Goal: Transaction & Acquisition: Book appointment/travel/reservation

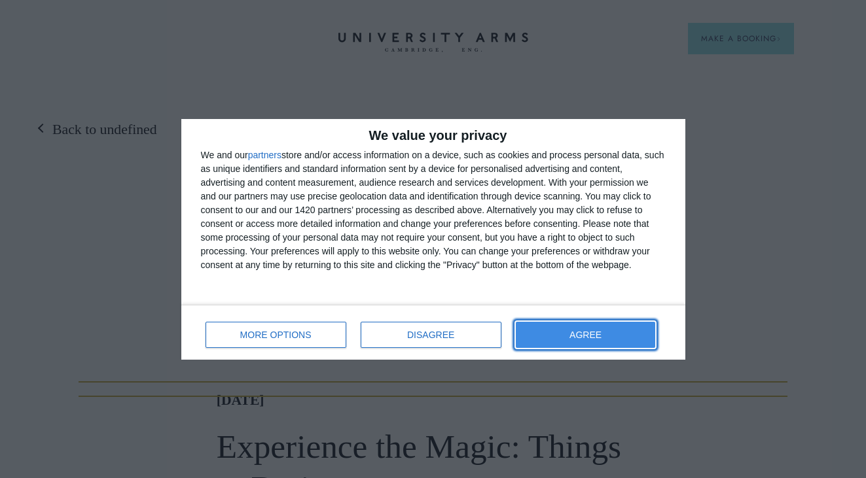
click at [601, 336] on span "AGREE" at bounding box center [585, 334] width 32 height 9
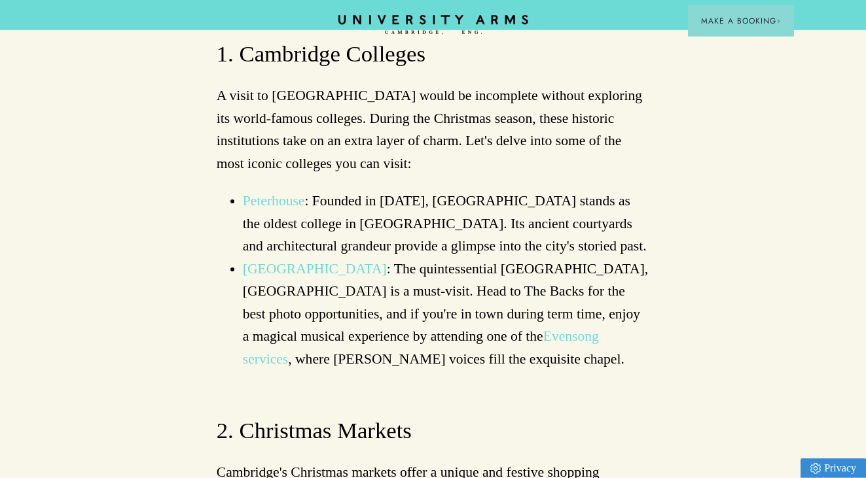
scroll to position [1009, 0]
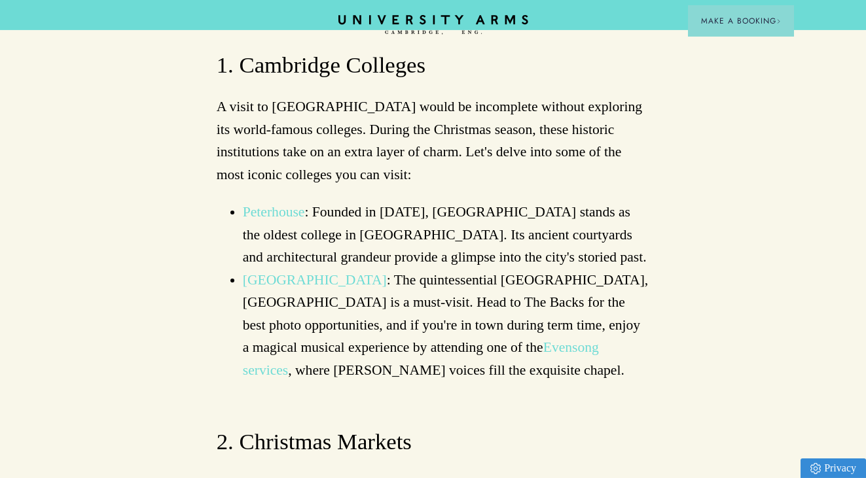
click at [569, 340] on link "Evensong services" at bounding box center [421, 359] width 356 height 39
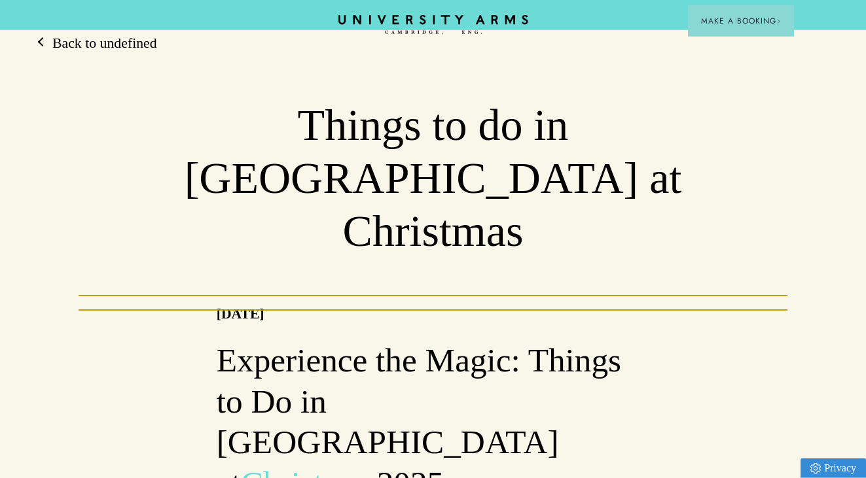
scroll to position [0, 0]
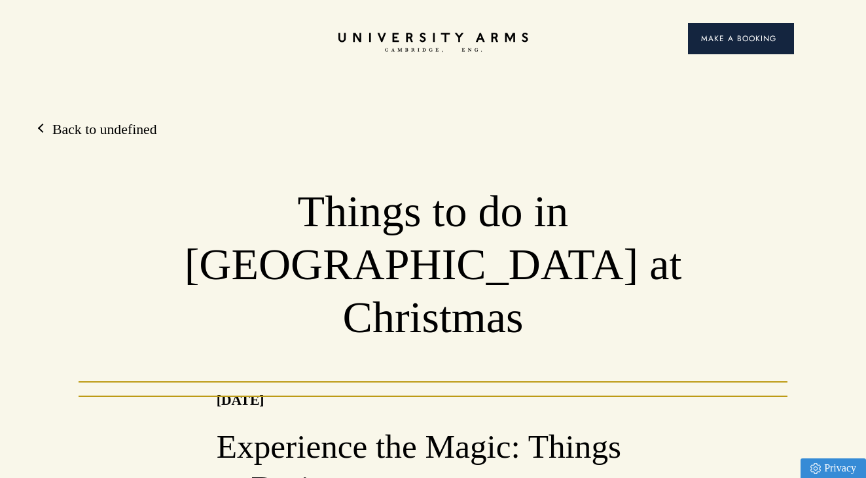
click at [781, 35] on button "Make a Booking" at bounding box center [741, 38] width 106 height 31
click at [752, 37] on span "Make a Booking" at bounding box center [741, 39] width 80 height 12
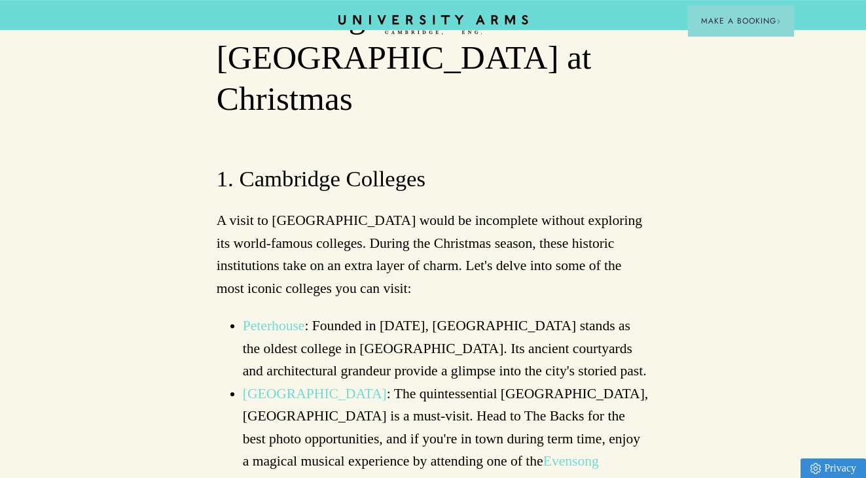
scroll to position [906, 0]
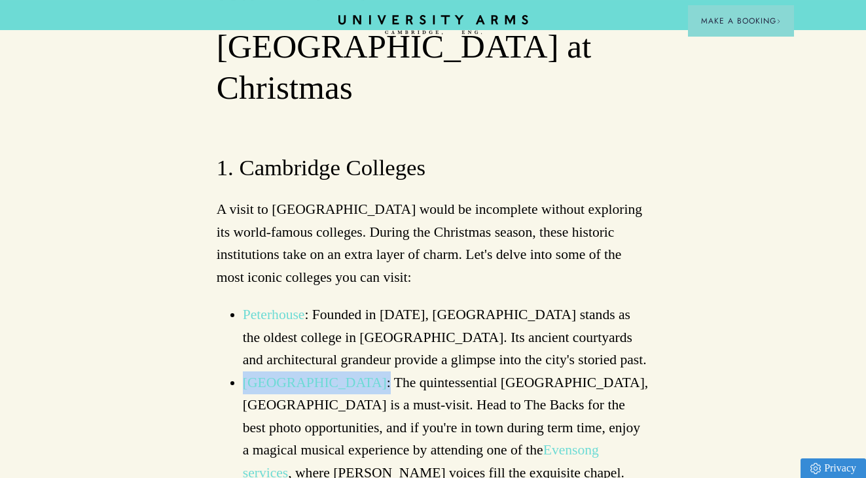
drag, startPoint x: 376, startPoint y: 230, endPoint x: 246, endPoint y: 225, distance: 129.6
click at [245, 372] on li "[GEOGRAPHIC_DATA] : The quintessential [GEOGRAPHIC_DATA], [GEOGRAPHIC_DATA] is …" at bounding box center [446, 428] width 407 height 113
copy li "[GEOGRAPHIC_DATA] :"
